Goal: Use online tool/utility: Utilize a website feature to perform a specific function

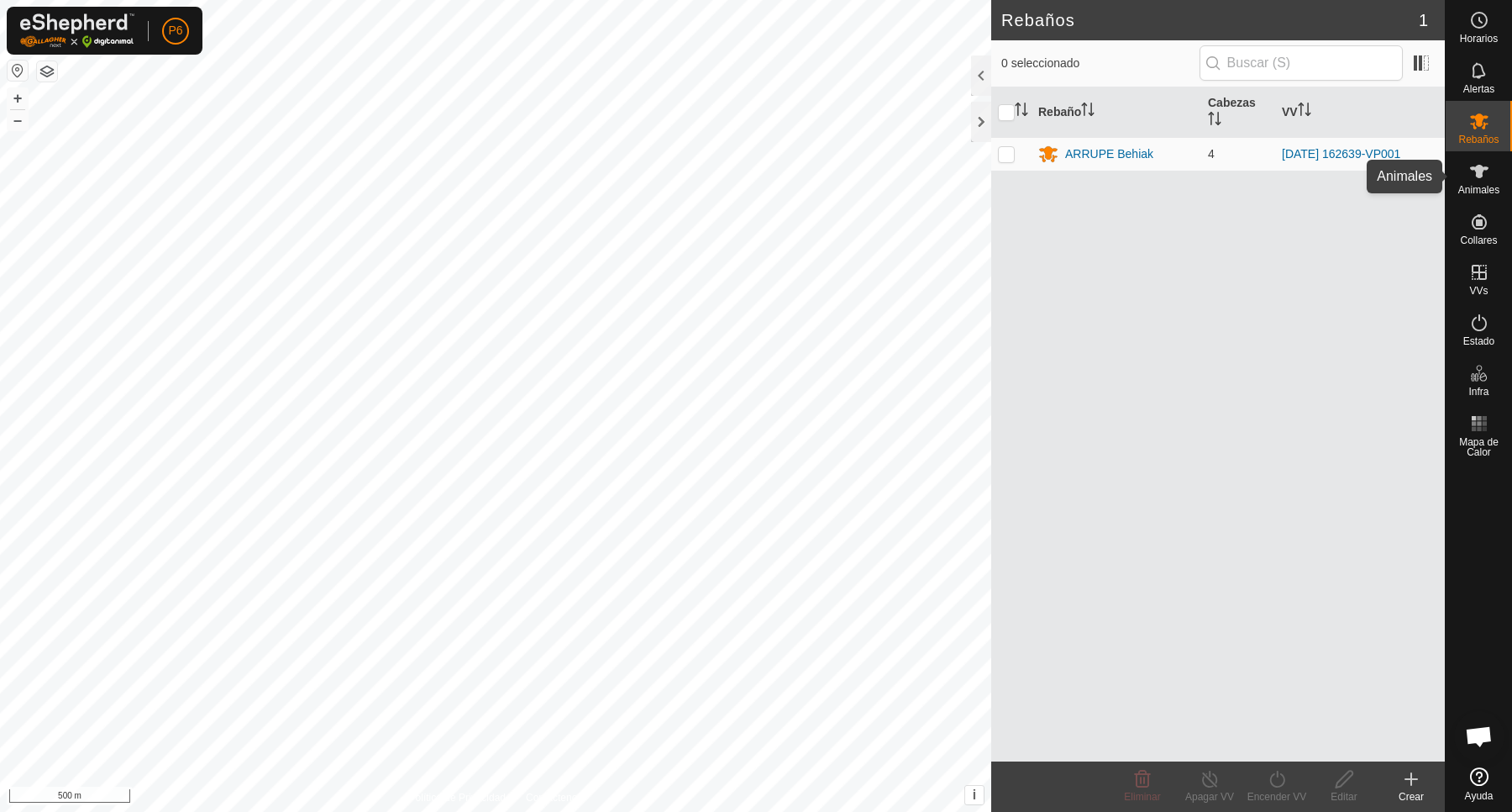
click at [1488, 179] on icon at bounding box center [1479, 171] width 20 height 20
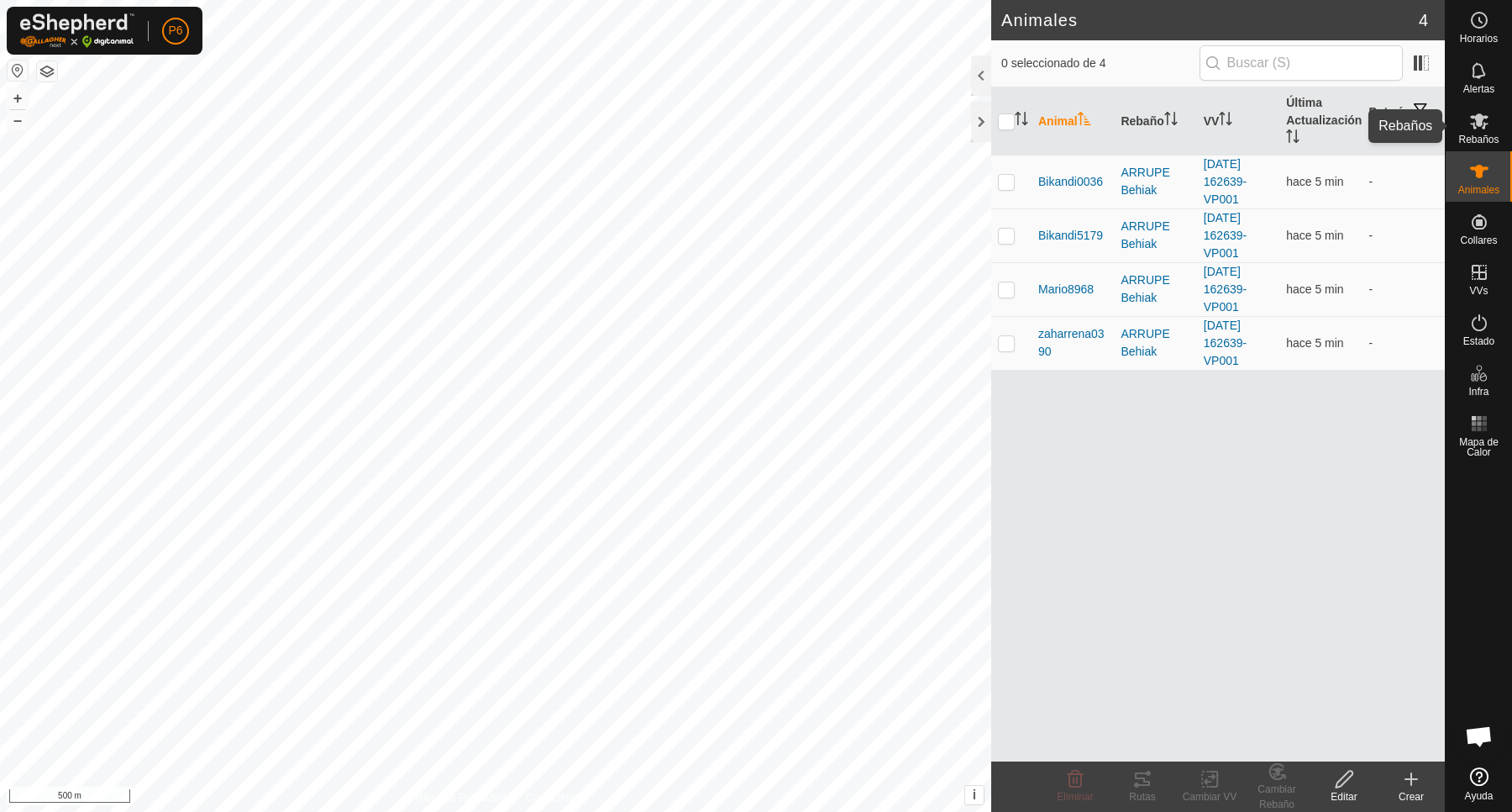
click at [1488, 128] on icon at bounding box center [1479, 121] width 20 height 20
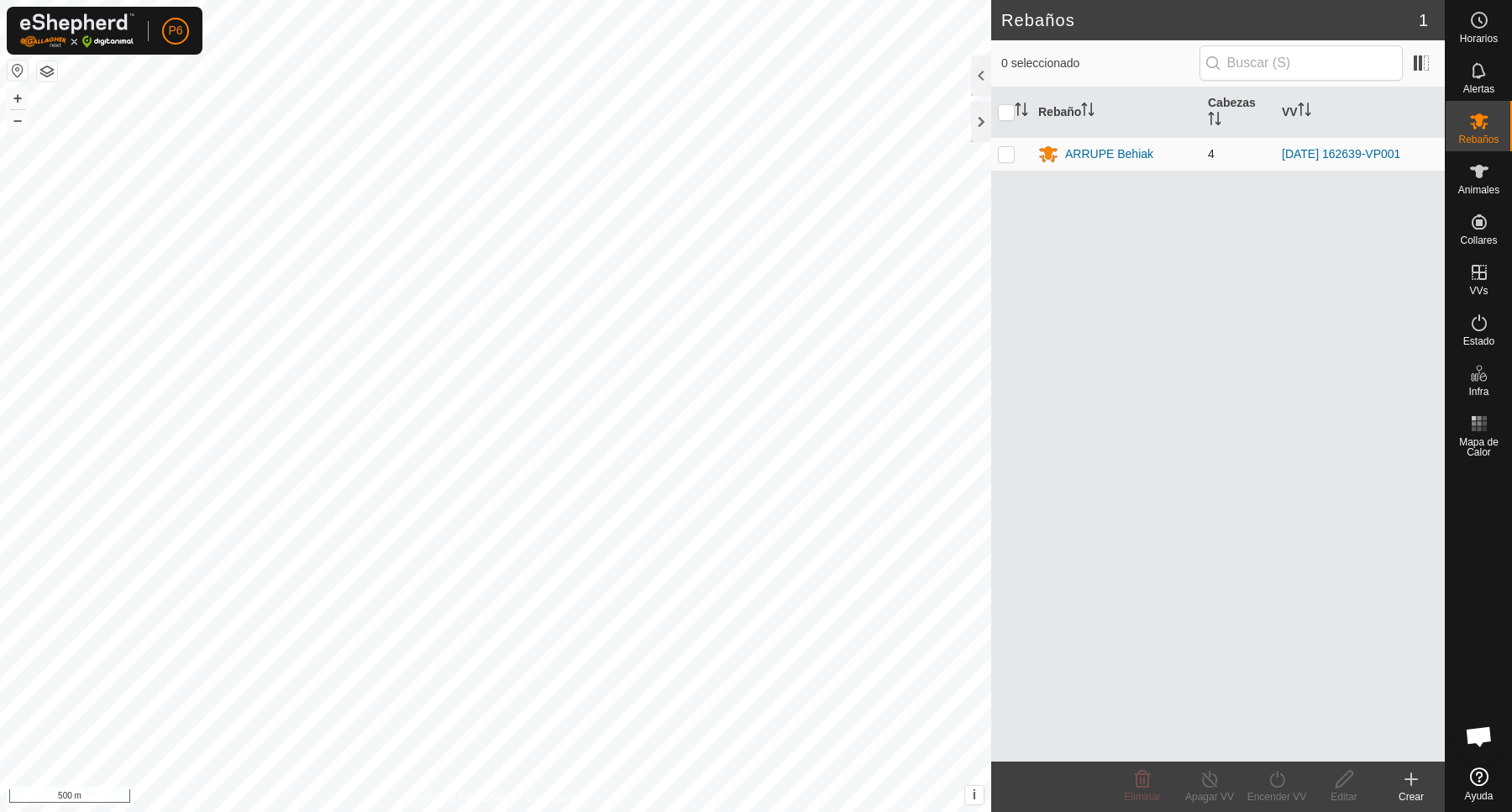
click at [1007, 153] on p-checkbox at bounding box center [1006, 154] width 16 height 14
checkbox input "true"
drag, startPoint x: 1081, startPoint y: 156, endPoint x: 1493, endPoint y: 319, distance: 443.1
click at [1082, 156] on div "ARRUPE Behiak" at bounding box center [1109, 154] width 88 height 17
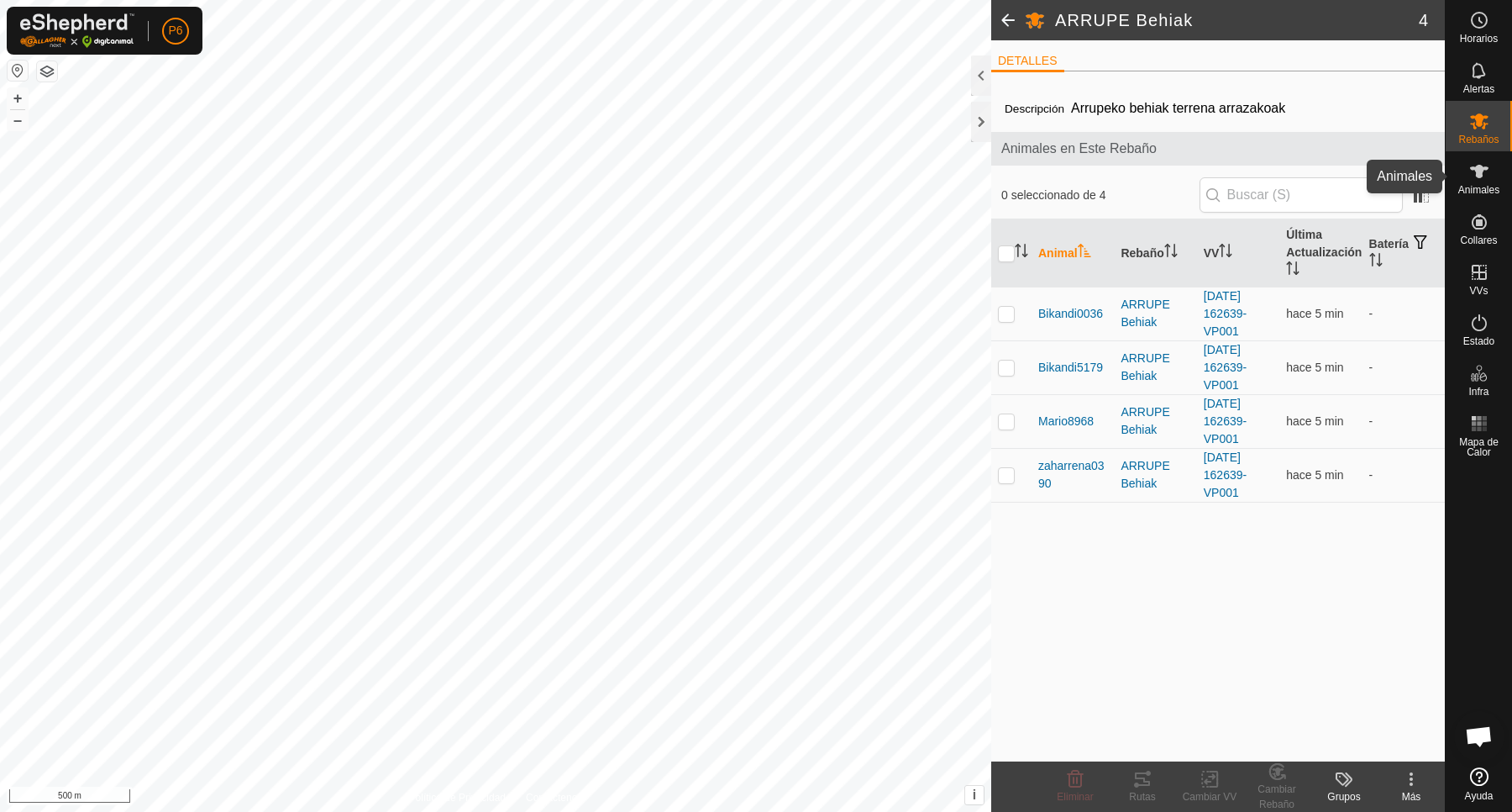
click at [1490, 177] on es-animals-svg-icon at bounding box center [1479, 171] width 30 height 27
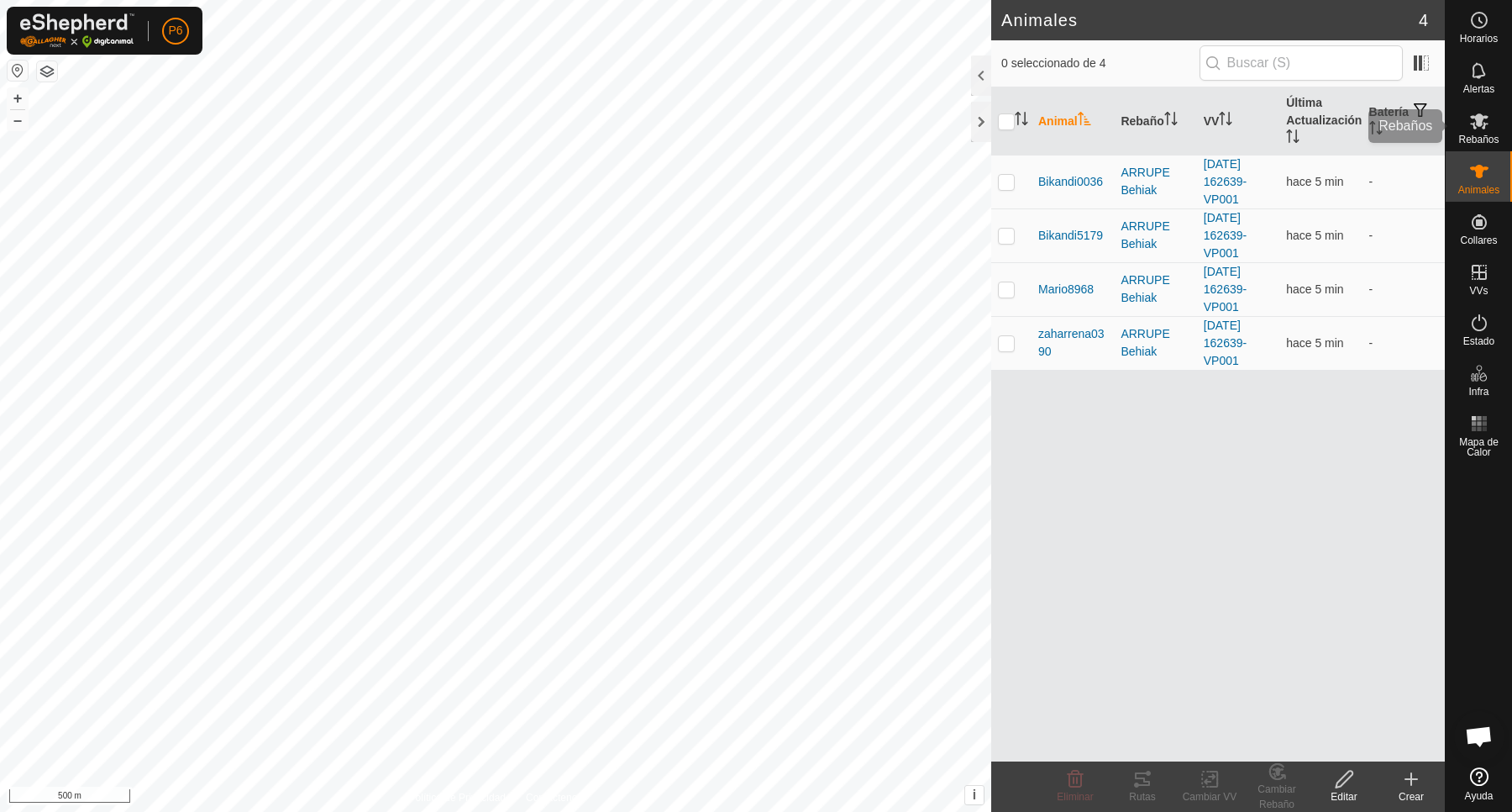
click at [1496, 130] on div "Rebaños" at bounding box center [1478, 126] width 66 height 50
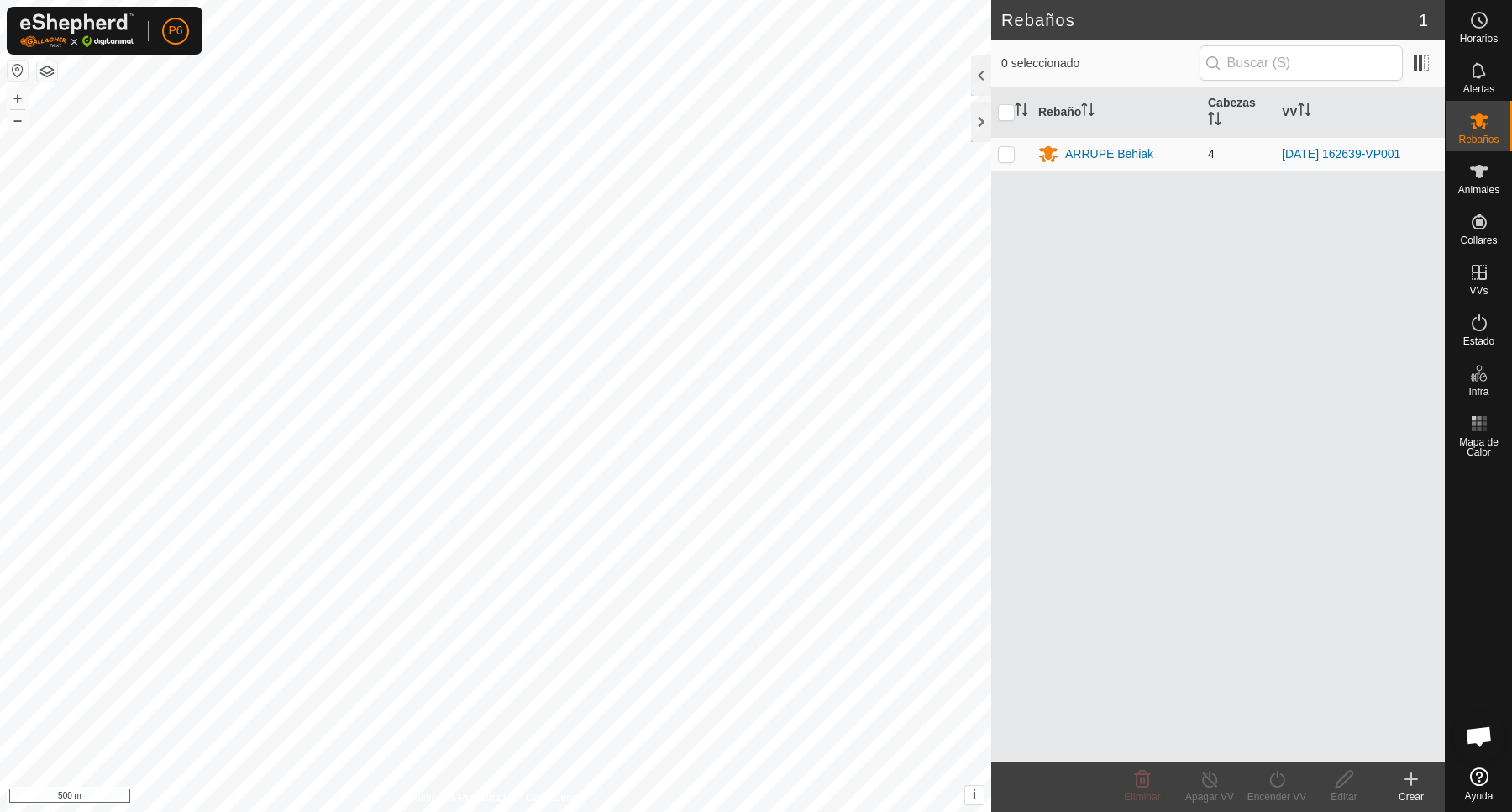
click at [1014, 158] on p-tablecheckbox at bounding box center [1006, 154] width 16 height 14
checkbox input "true"
click at [1103, 158] on div "ARRUPE Behiak" at bounding box center [1109, 154] width 88 height 17
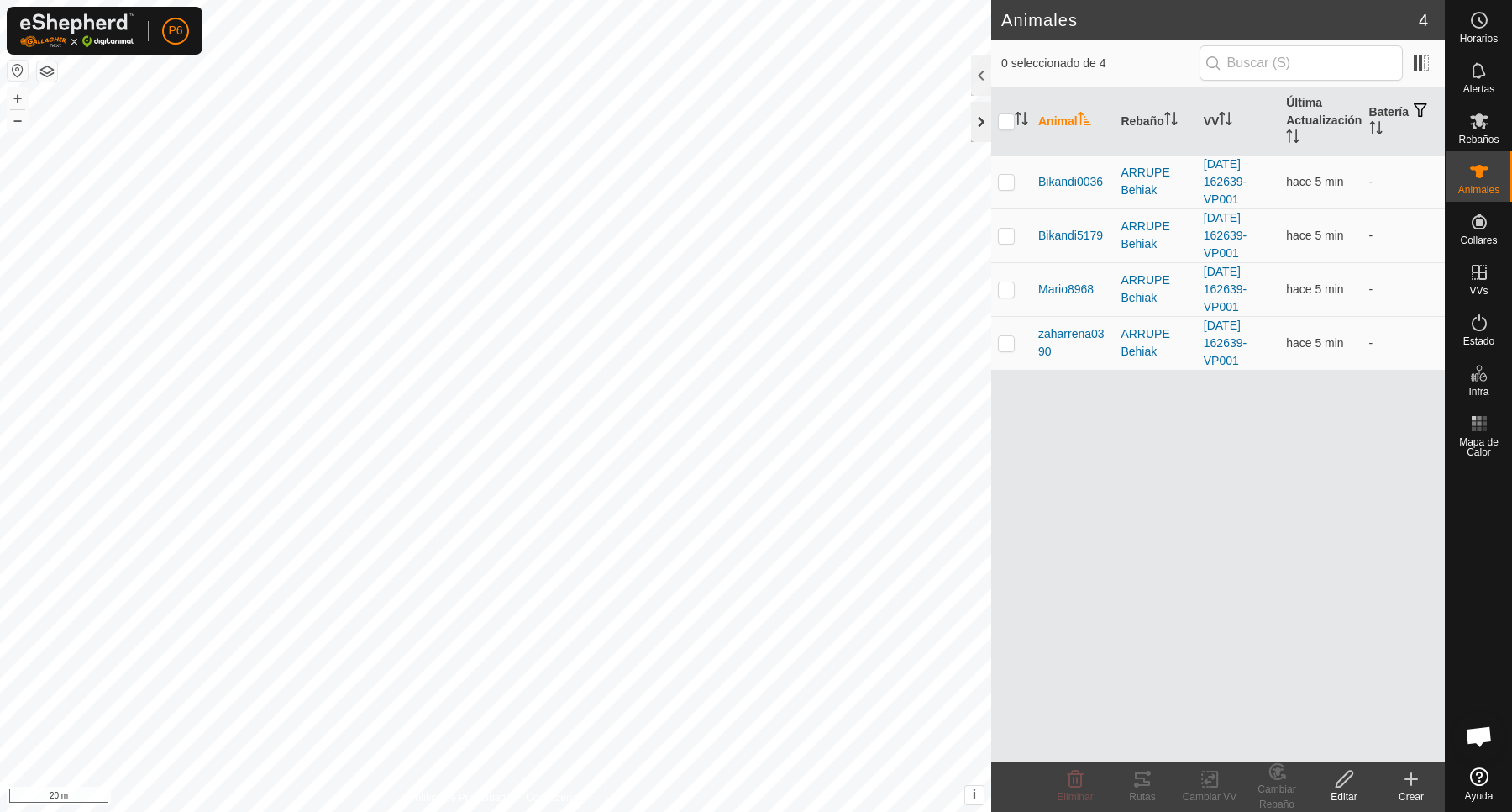
click at [983, 124] on div at bounding box center [981, 122] width 20 height 41
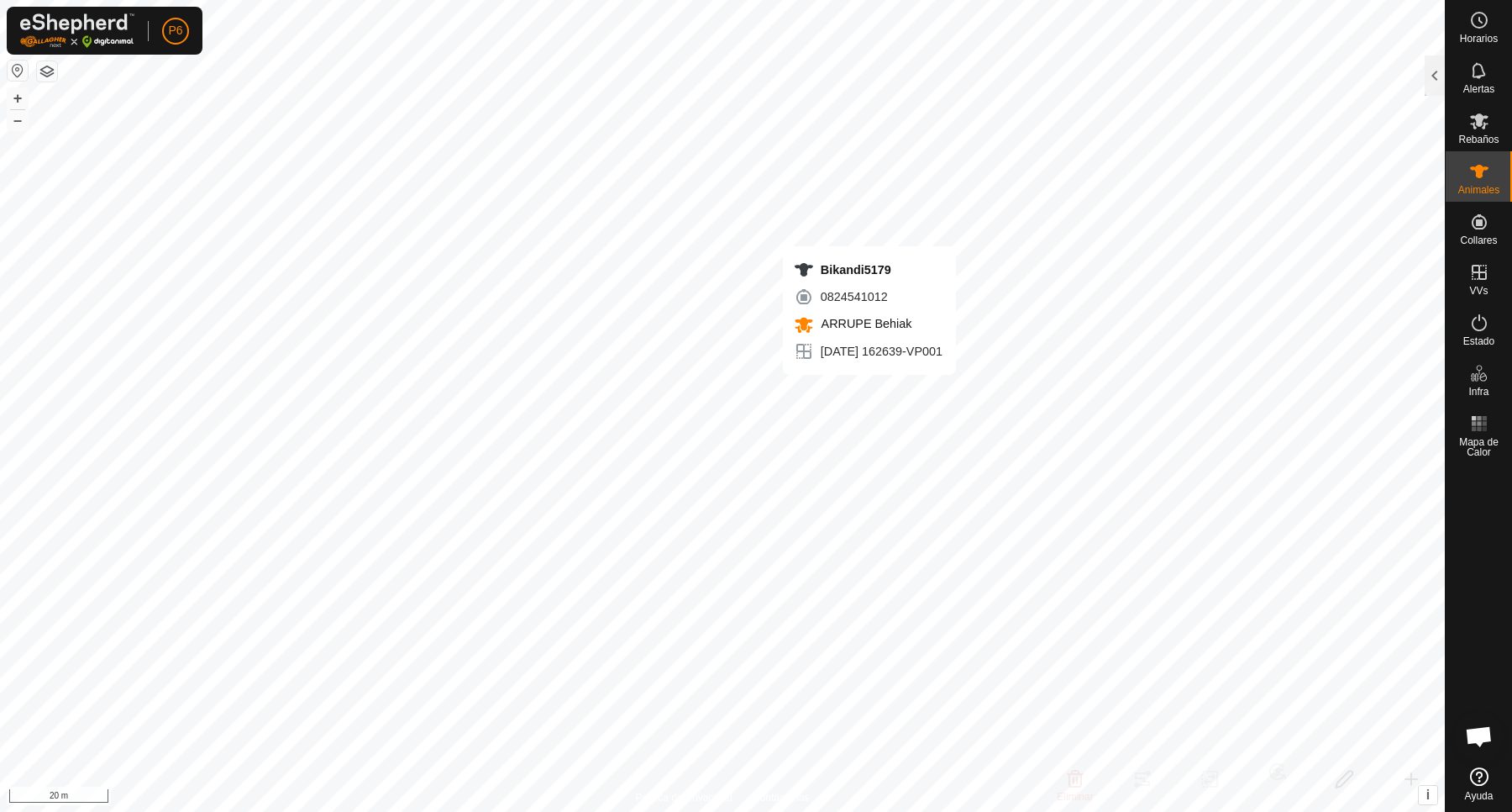
checkbox input "true"
checkbox input "false"
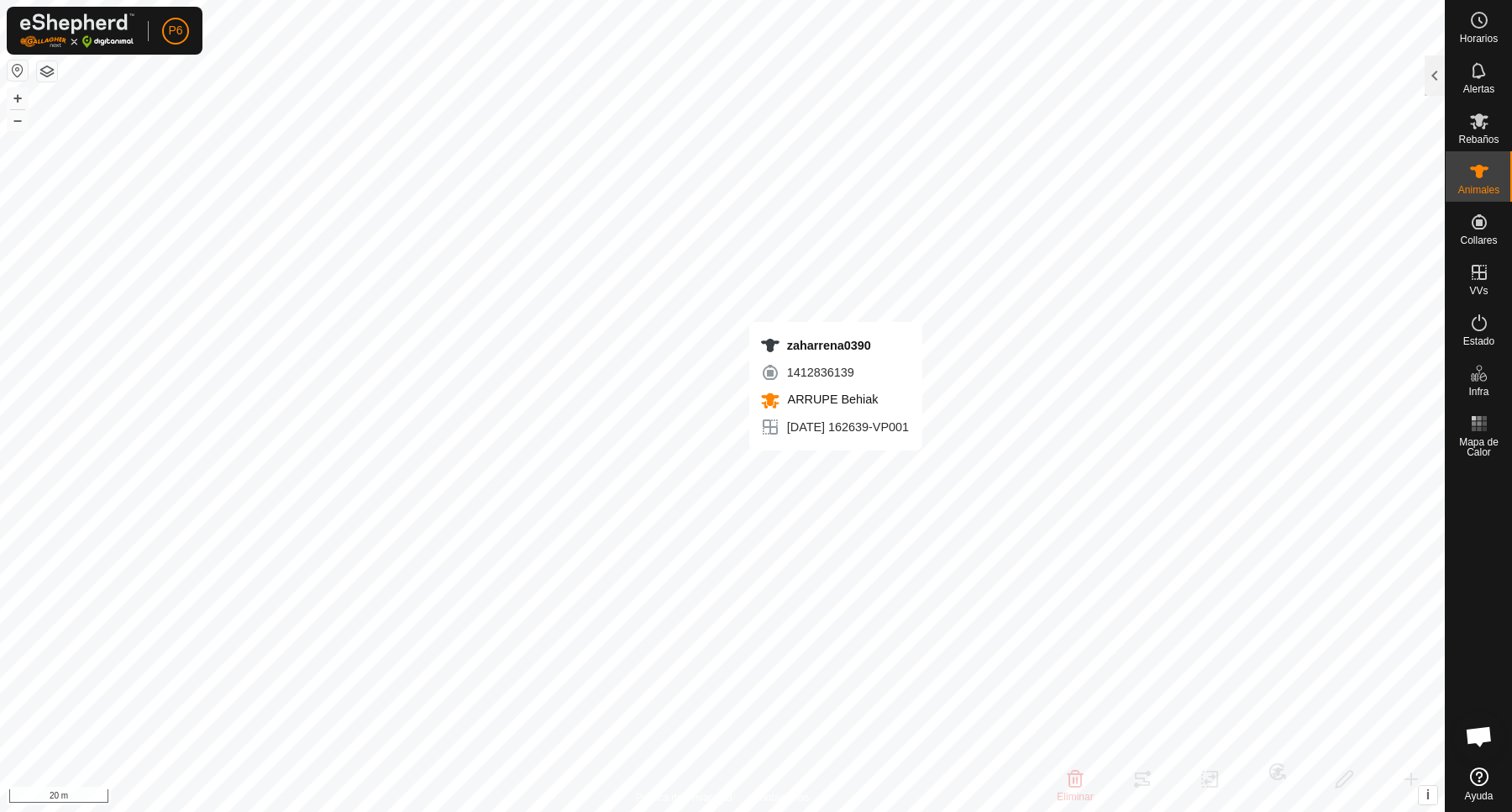
checkbox input "false"
checkbox input "true"
checkbox input "false"
click at [1483, 113] on icon at bounding box center [1479, 121] width 20 height 20
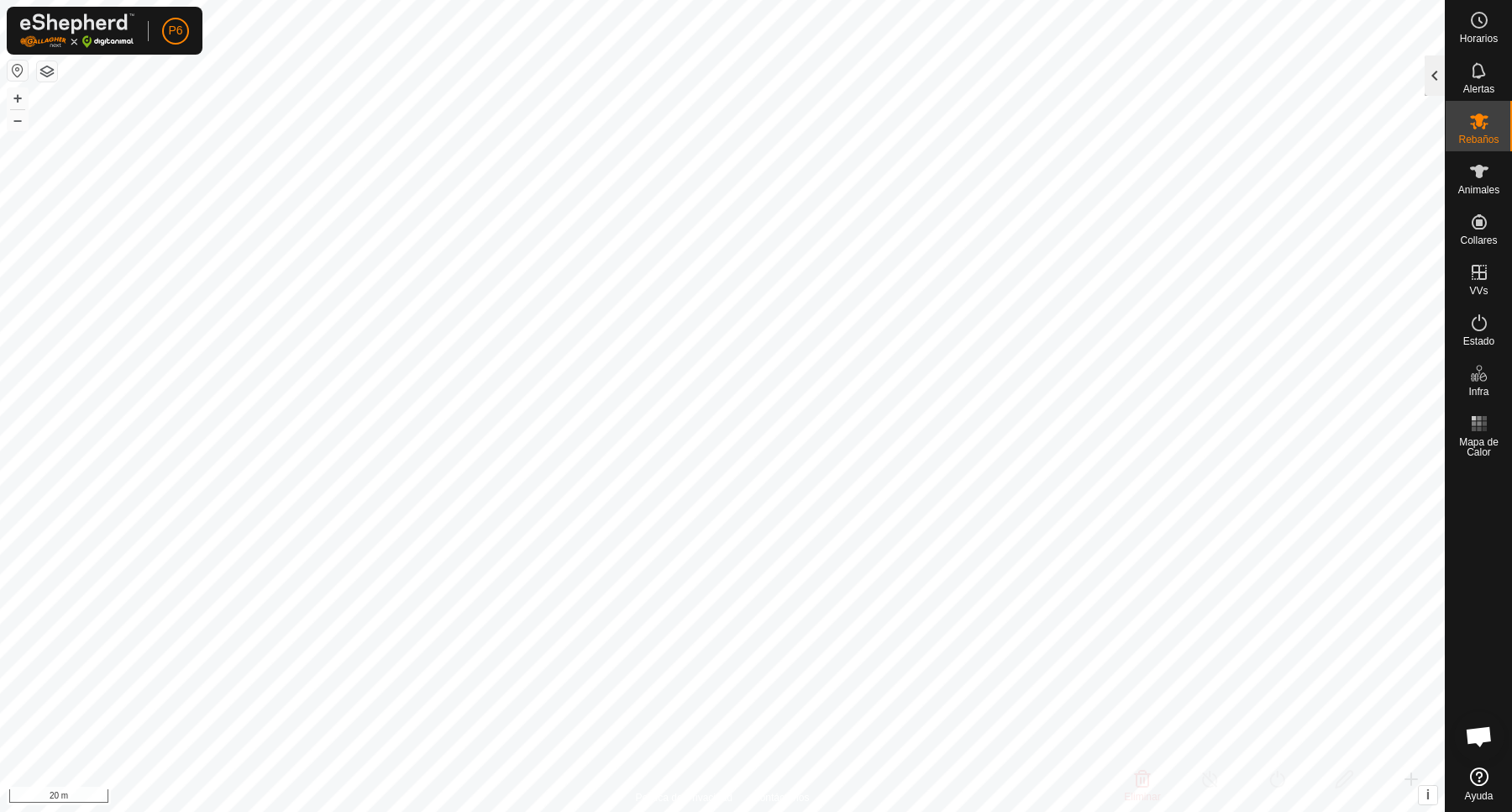
click at [1433, 74] on div at bounding box center [1434, 75] width 20 height 41
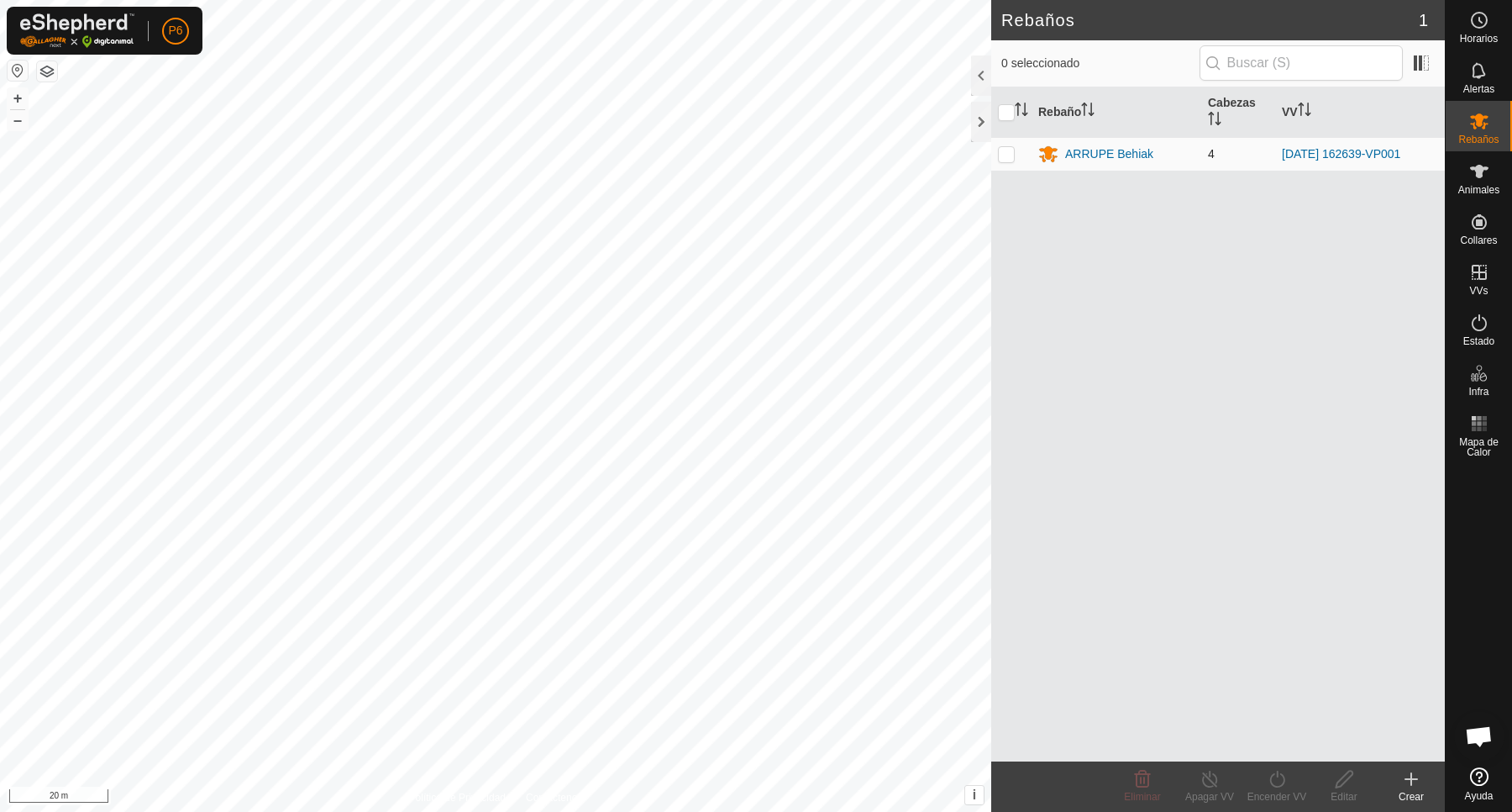
click at [1009, 153] on p-checkbox at bounding box center [1006, 154] width 16 height 14
checkbox input "true"
click at [1093, 146] on div "ARRUPE Behiak" at bounding box center [1109, 154] width 88 height 17
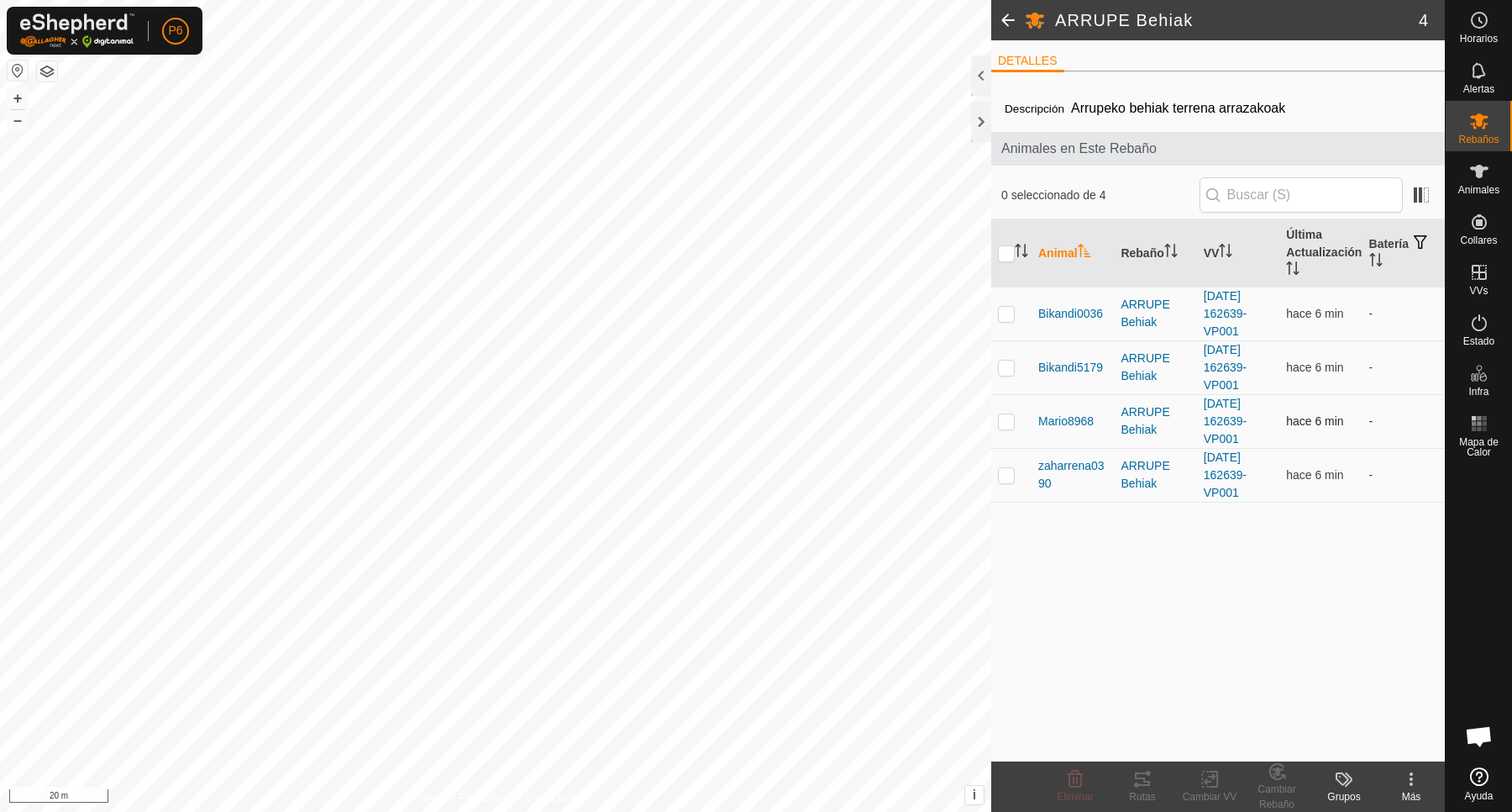
click at [1006, 421] on p-checkbox at bounding box center [1006, 421] width 16 height 14
click at [1149, 780] on icon at bounding box center [1142, 778] width 20 height 20
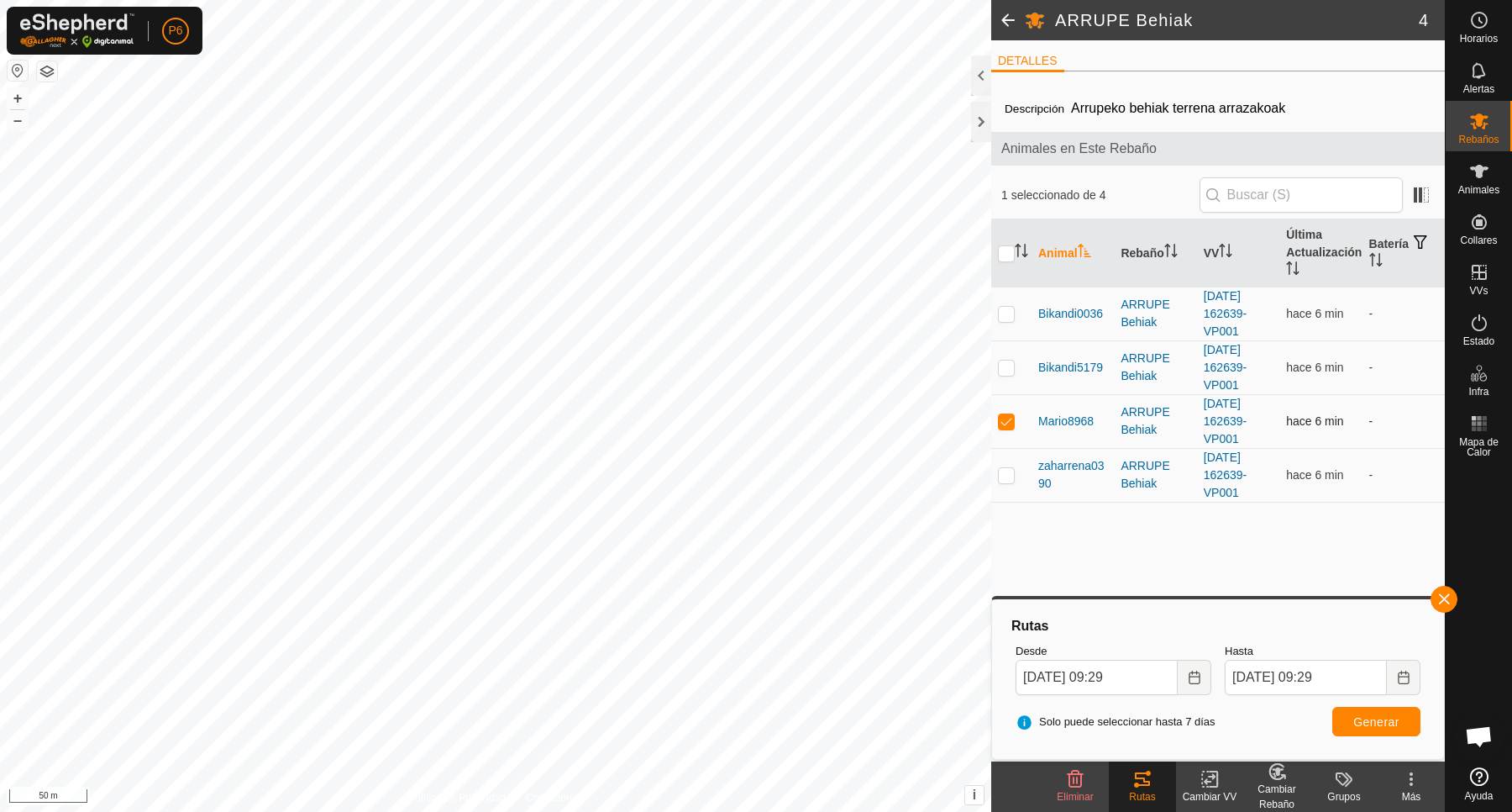
click at [1004, 418] on p-checkbox at bounding box center [1006, 421] width 16 height 14
checkbox input "false"
click at [1010, 473] on p-checkbox at bounding box center [1006, 475] width 16 height 14
click at [1391, 721] on span "Generar" at bounding box center [1377, 722] width 47 height 14
click at [1000, 477] on p-checkbox at bounding box center [1006, 475] width 16 height 14
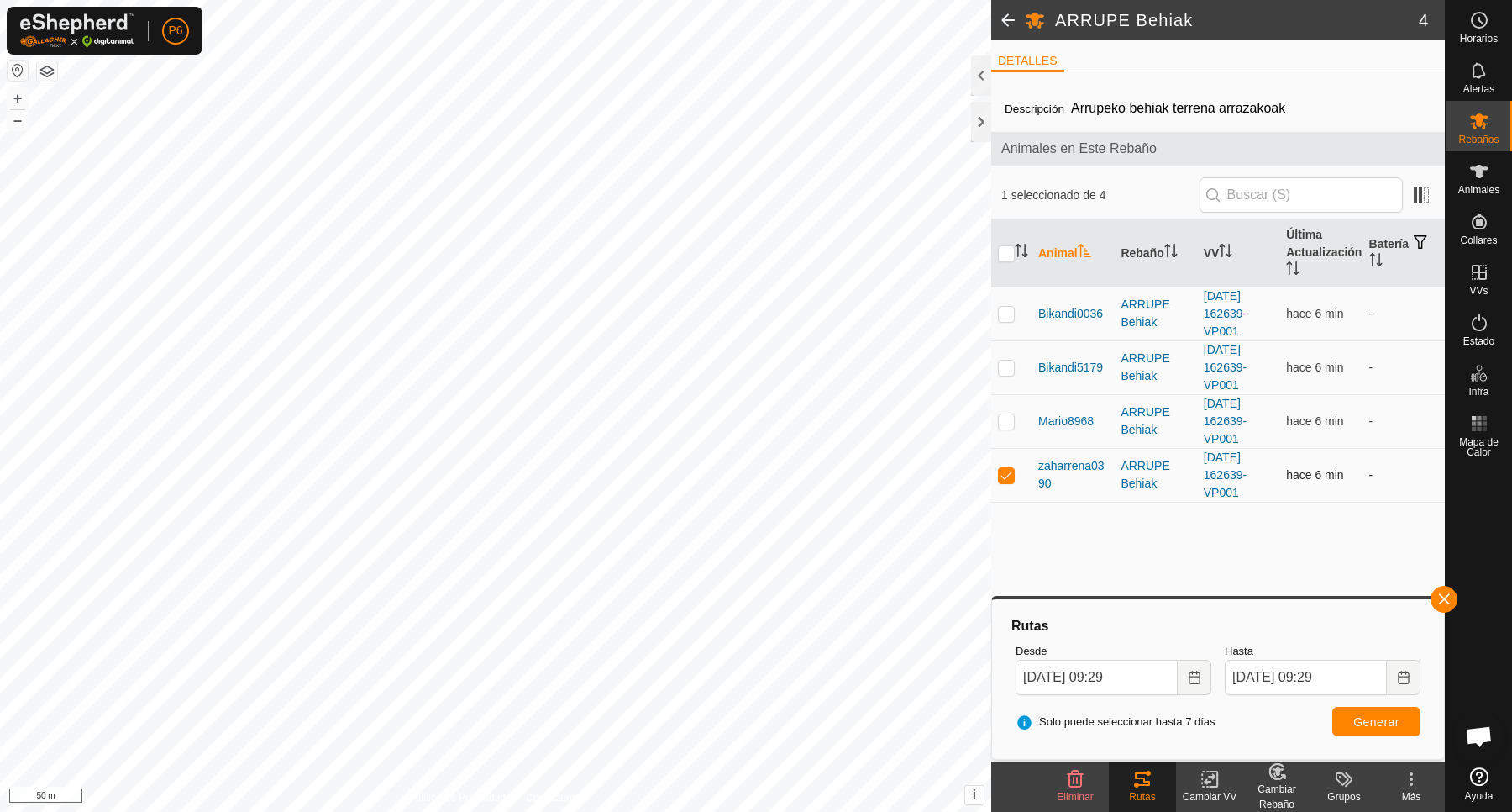
checkbox input "false"
click at [1004, 312] on p-checkbox at bounding box center [1006, 314] width 16 height 14
checkbox input "true"
click at [1364, 727] on span "Generar" at bounding box center [1377, 722] width 47 height 14
